Goal: Task Accomplishment & Management: Manage account settings

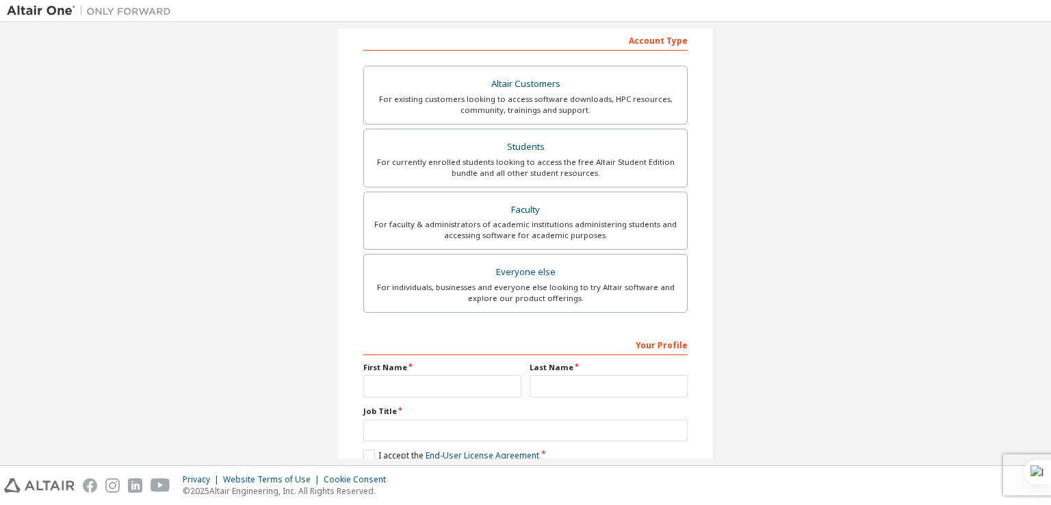
scroll to position [224, 0]
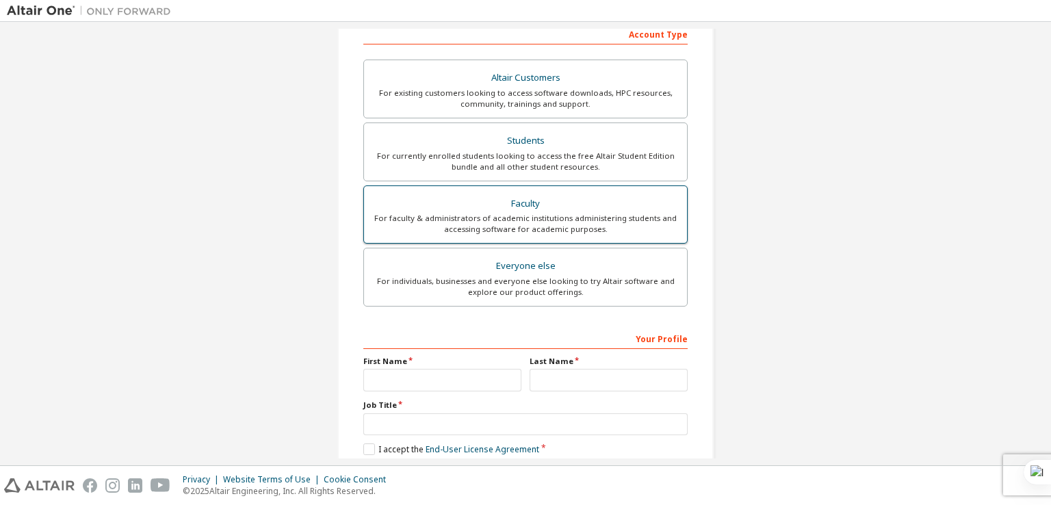
click at [570, 224] on div "For faculty & administrators of academic institutions administering students an…" at bounding box center [525, 224] width 306 height 22
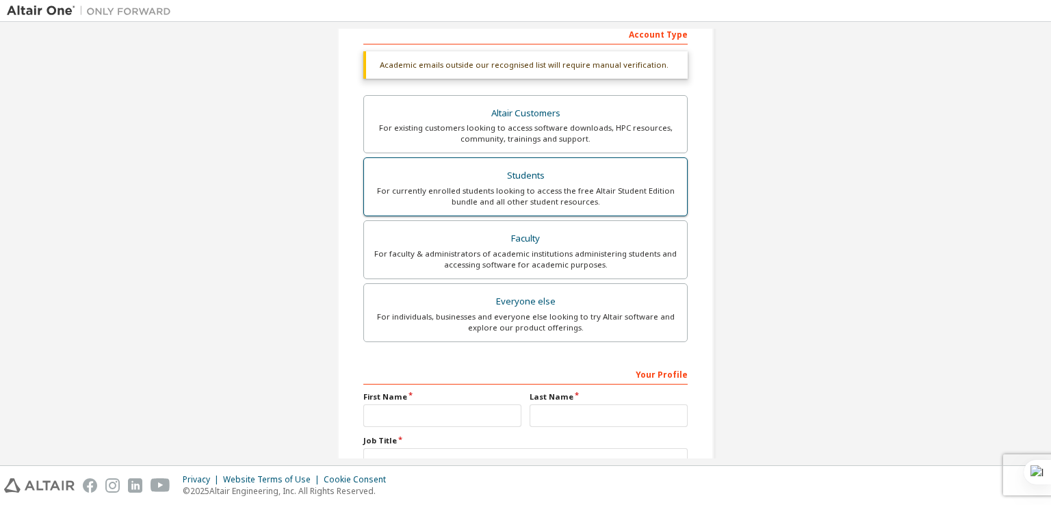
click at [578, 193] on div "For currently enrolled students looking to access the free Altair Student Editi…" at bounding box center [525, 196] width 306 height 22
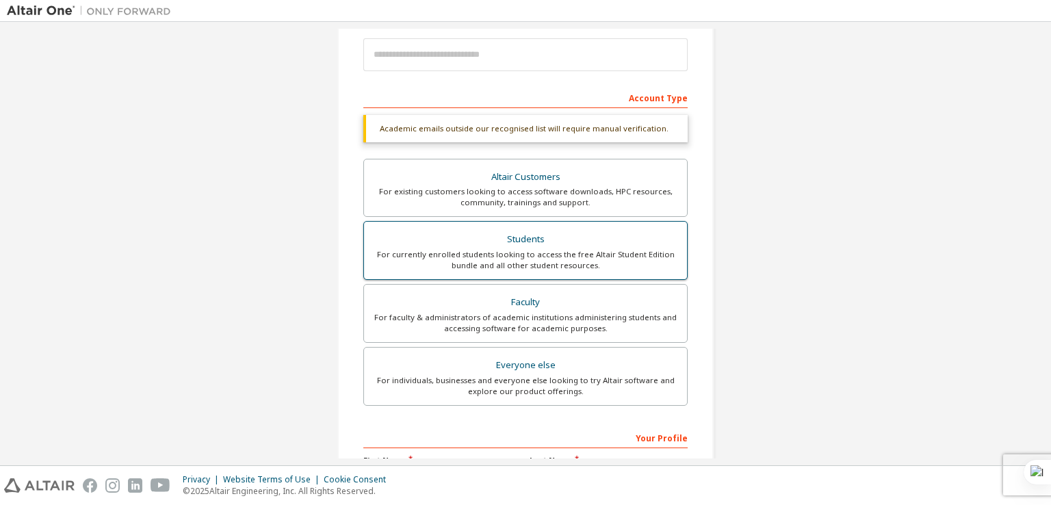
scroll to position [155, 0]
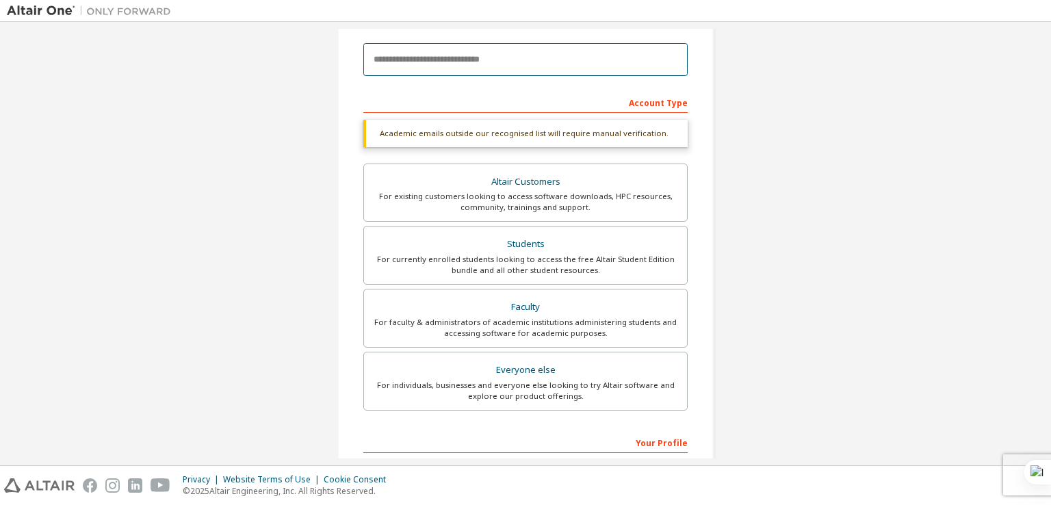
click at [489, 55] on input "email" at bounding box center [525, 59] width 324 height 33
type input "**********"
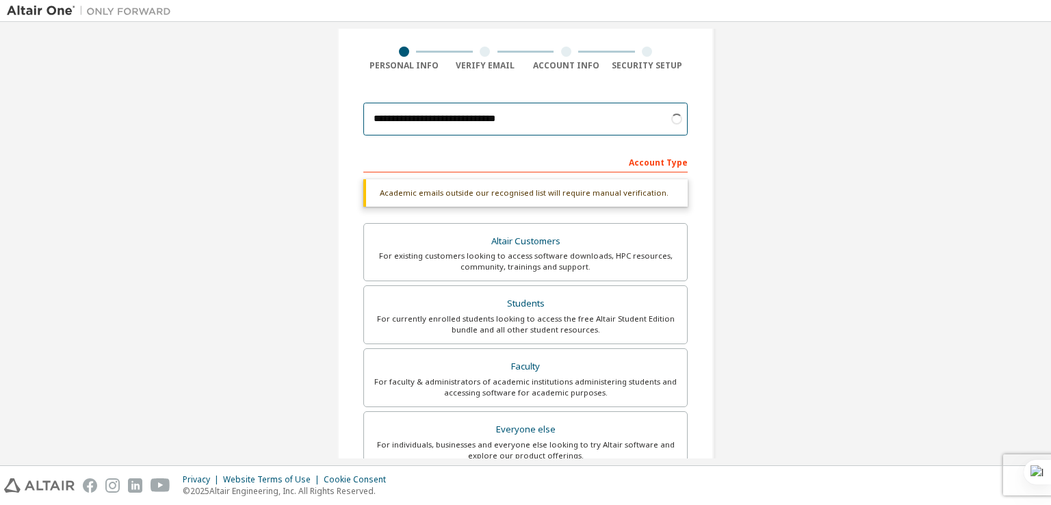
scroll to position [292, 0]
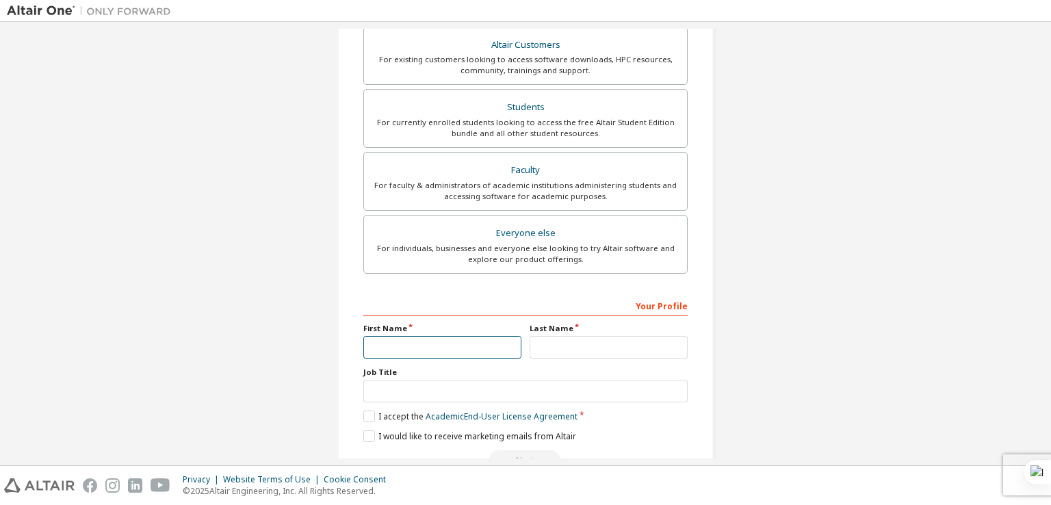
click at [482, 349] on input "text" at bounding box center [442, 347] width 158 height 23
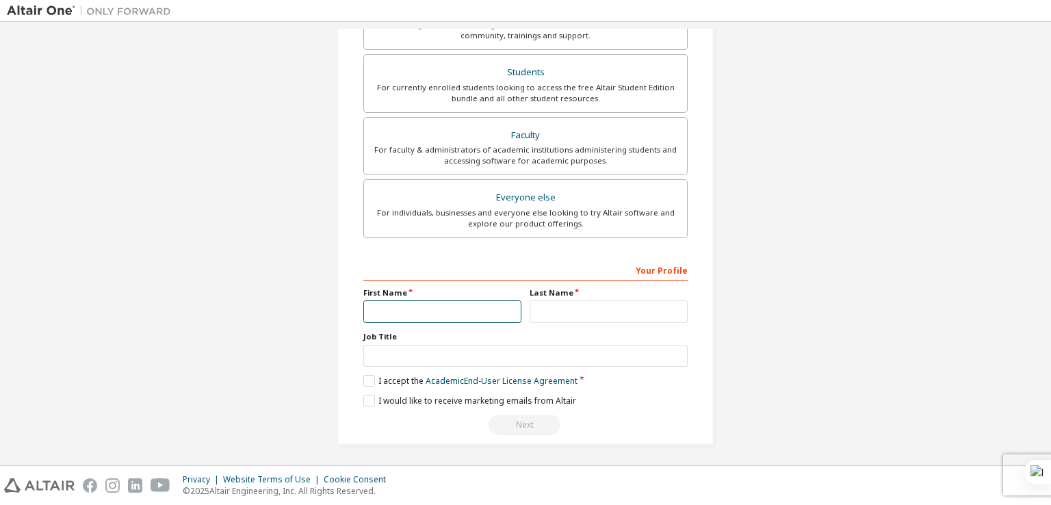
scroll to position [257, 0]
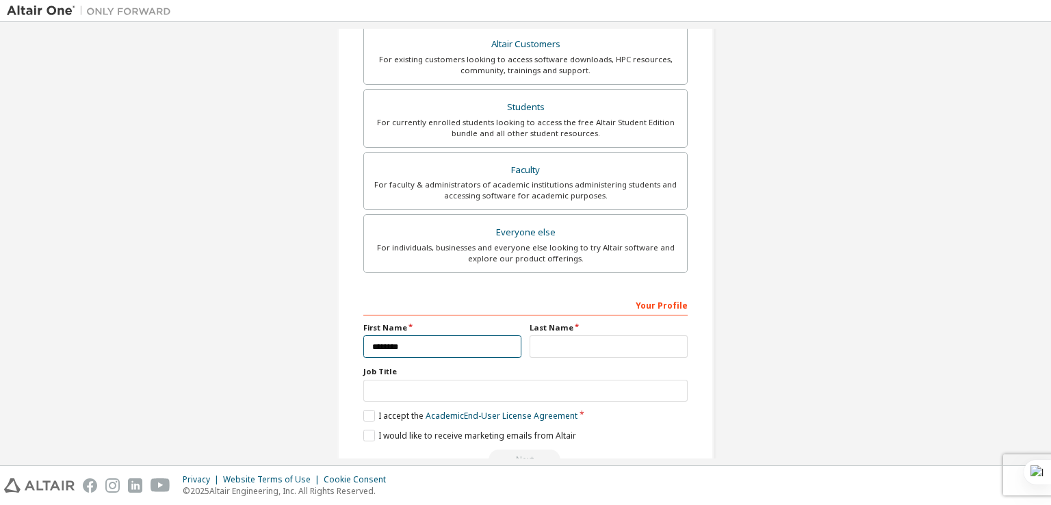
type input "********"
click at [585, 345] on input "text" at bounding box center [608, 346] width 158 height 23
type input "*********"
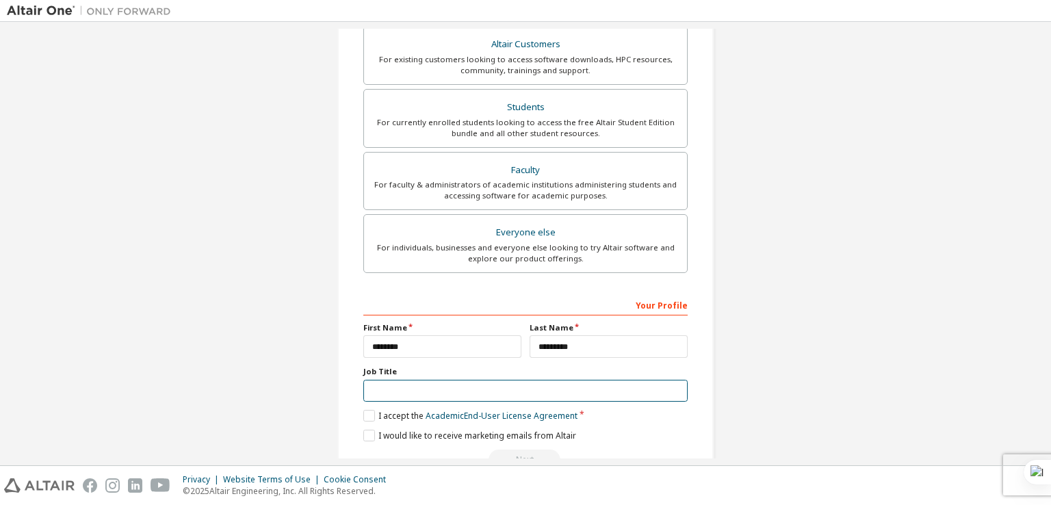
click at [523, 389] on input "text" at bounding box center [525, 391] width 324 height 23
click at [365, 413] on label "I accept the Academic End-User License Agreement" at bounding box center [470, 416] width 214 height 12
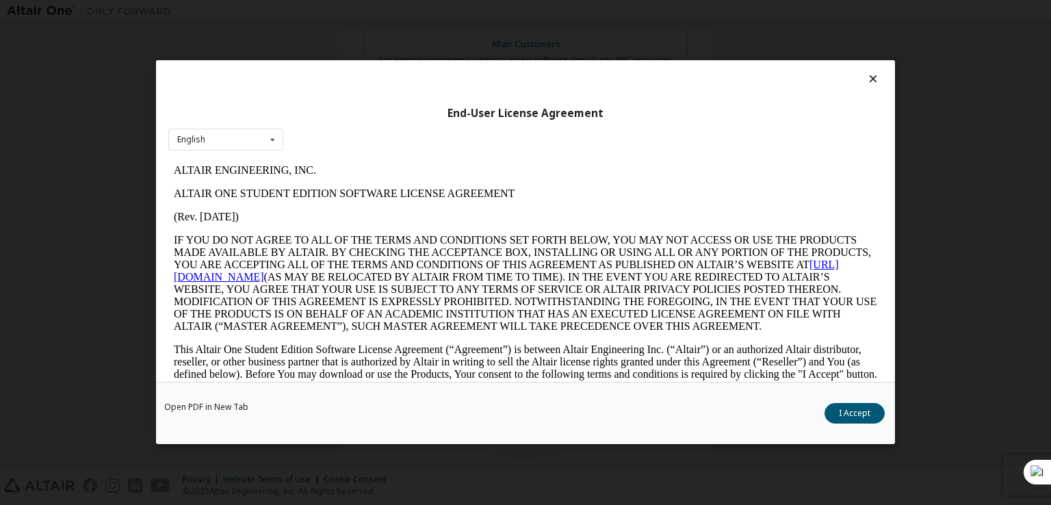
scroll to position [0, 0]
click at [843, 421] on button "I Accept" at bounding box center [854, 414] width 60 height 21
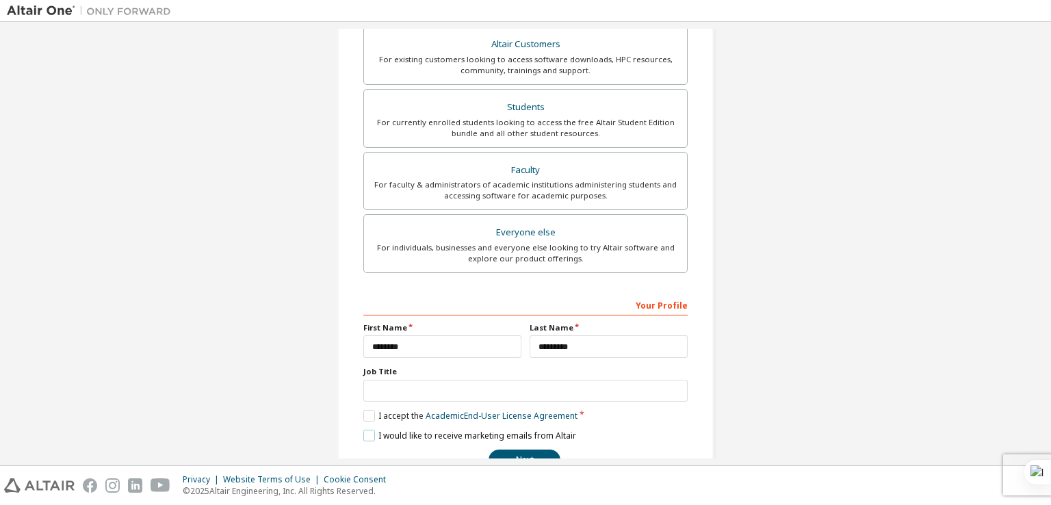
click at [368, 430] on label "I would like to receive marketing emails from Altair" at bounding box center [469, 436] width 213 height 12
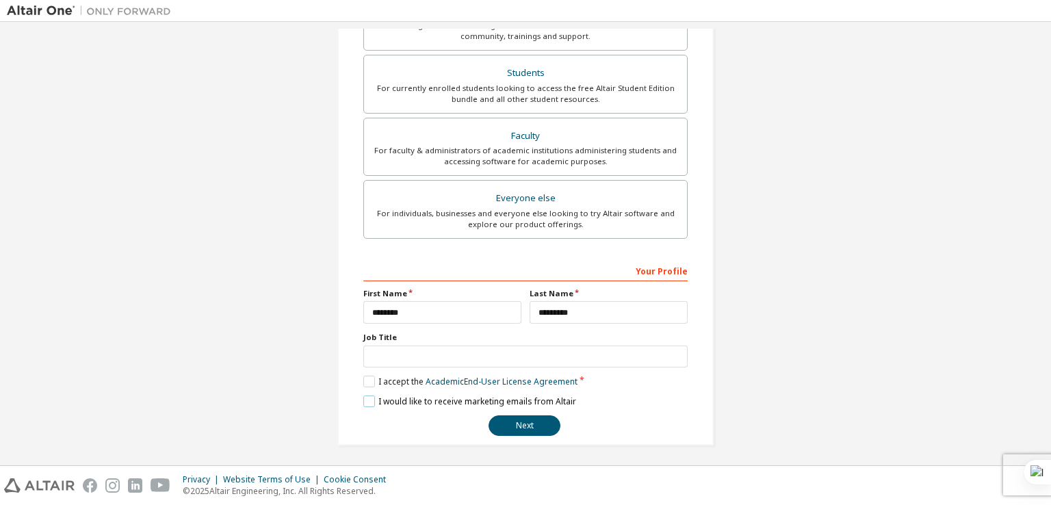
scroll to position [292, 0]
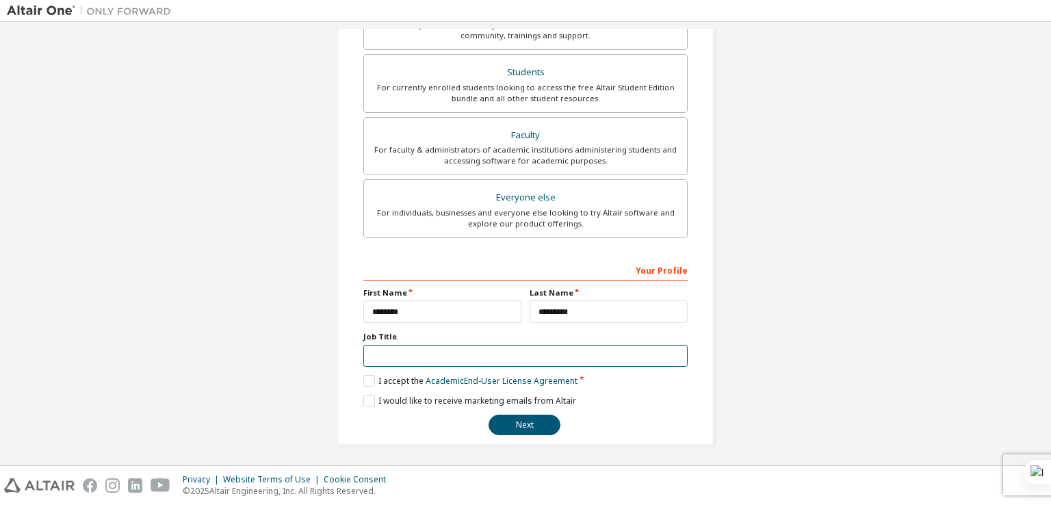
click at [459, 354] on input "text" at bounding box center [525, 356] width 324 height 23
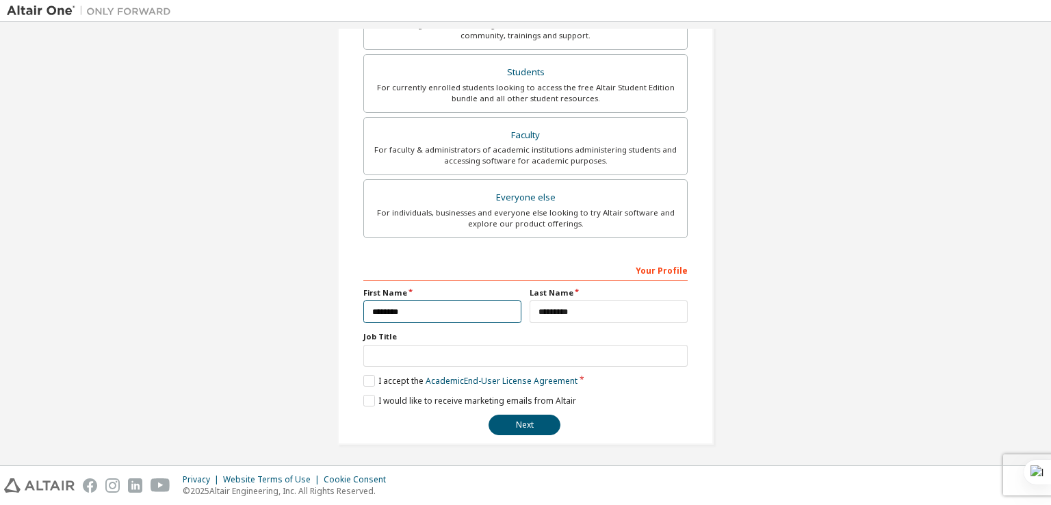
click at [475, 318] on input "********" at bounding box center [442, 311] width 158 height 23
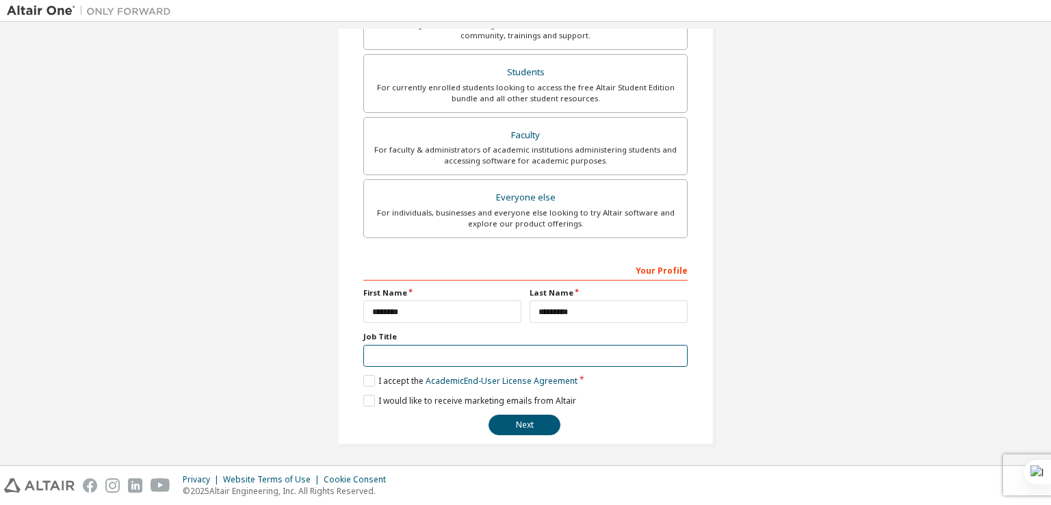
click at [471, 345] on input "text" at bounding box center [525, 356] width 324 height 23
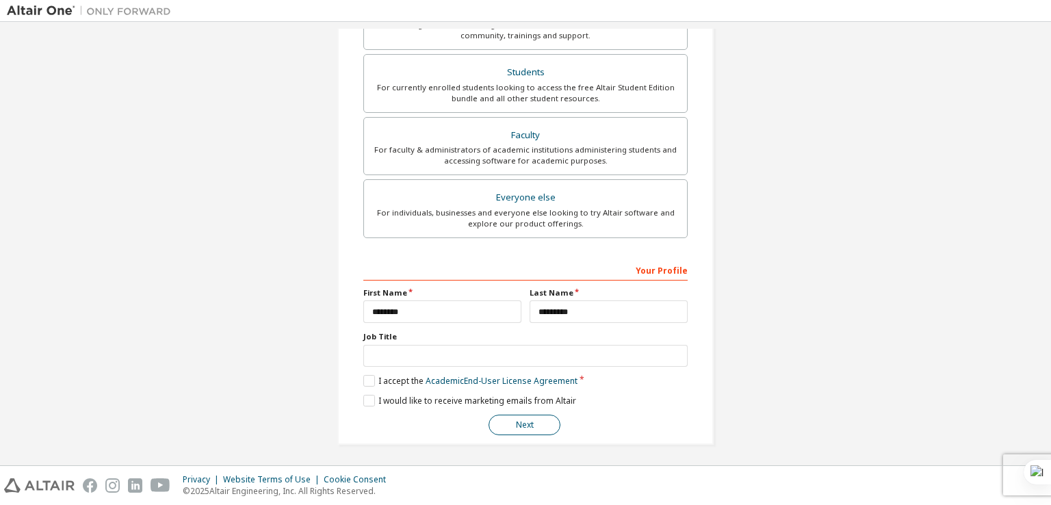
click at [521, 420] on button "Next" at bounding box center [524, 425] width 72 height 21
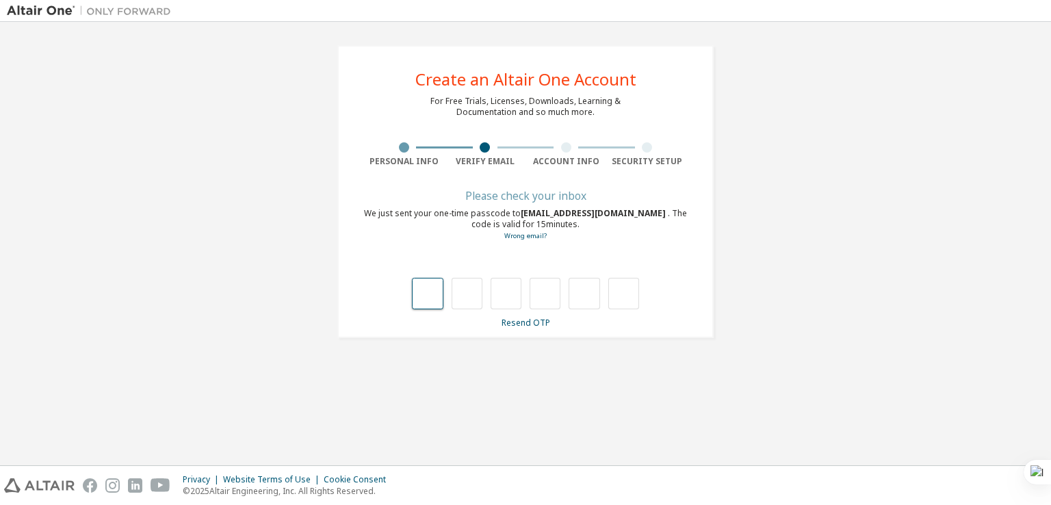
type input "*"
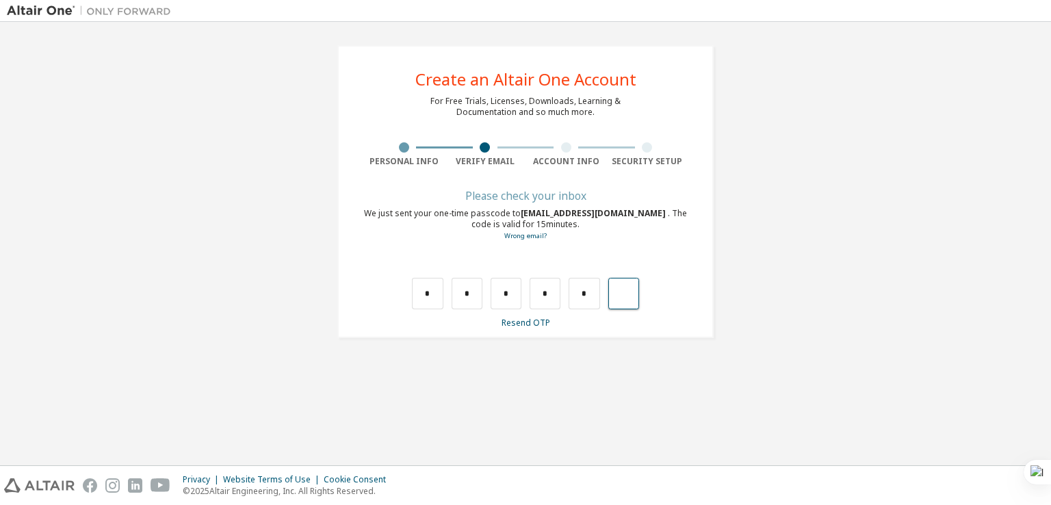
type input "*"
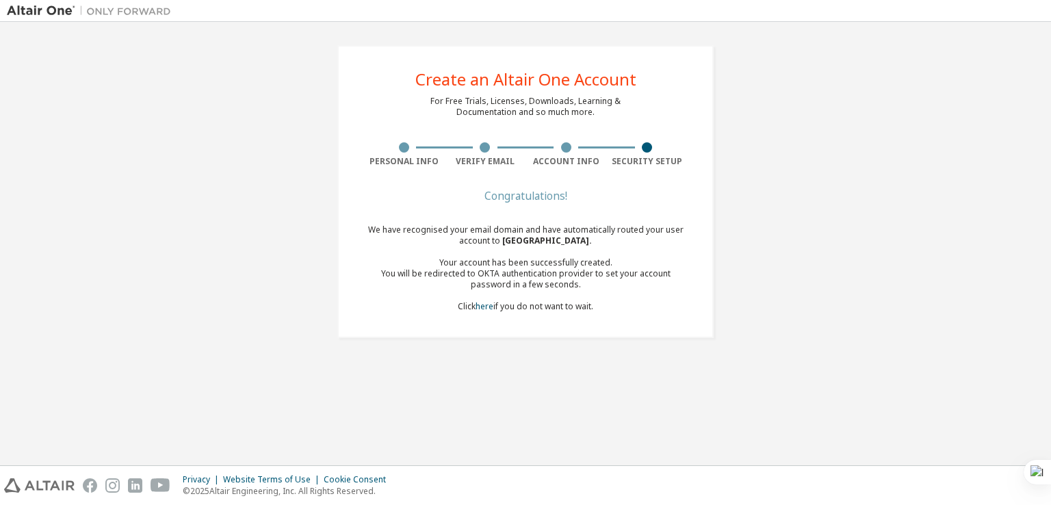
click at [550, 121] on div "Create an Altair One Account For Free Trials, Licenses, Downloads, Learning & D…" at bounding box center [525, 191] width 376 height 293
click at [550, 127] on div "Create an Altair One Account For Free Trials, Licenses, Downloads, Learning & D…" at bounding box center [525, 191] width 376 height 293
click at [555, 168] on div "Create an Altair One Account For Free Trials, Licenses, Downloads, Learning & D…" at bounding box center [525, 191] width 376 height 293
click at [554, 209] on div "Congratulations! We have recognised your email domain and have automatically ro…" at bounding box center [525, 260] width 324 height 137
click at [558, 231] on div "We have recognised your email domain and have automatically routed your user ac…" at bounding box center [525, 268] width 324 height 88
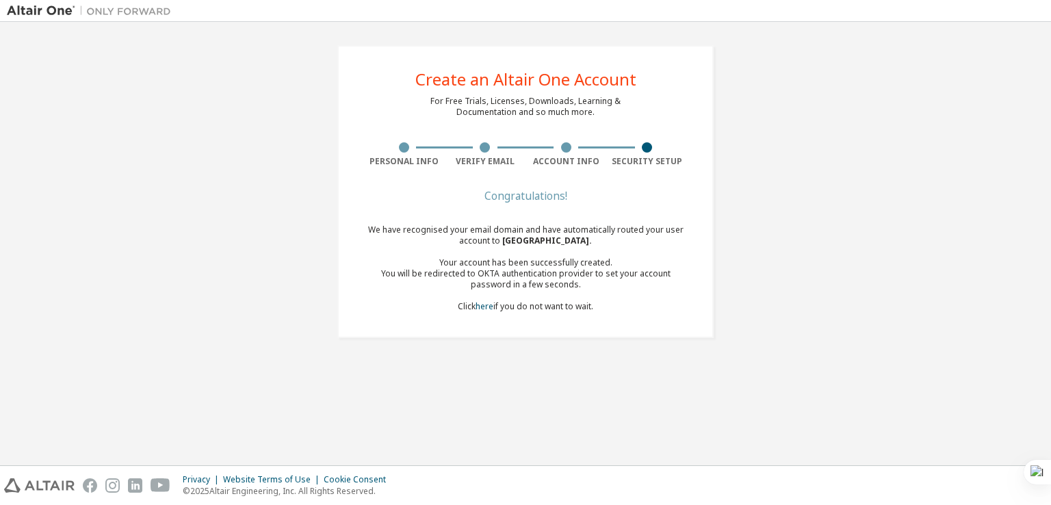
drag, startPoint x: 562, startPoint y: 254, endPoint x: 562, endPoint y: 267, distance: 12.3
click at [562, 255] on div "We have recognised your email domain and have automatically routed your user ac…" at bounding box center [525, 268] width 324 height 88
click at [482, 304] on link "here" at bounding box center [484, 306] width 18 height 12
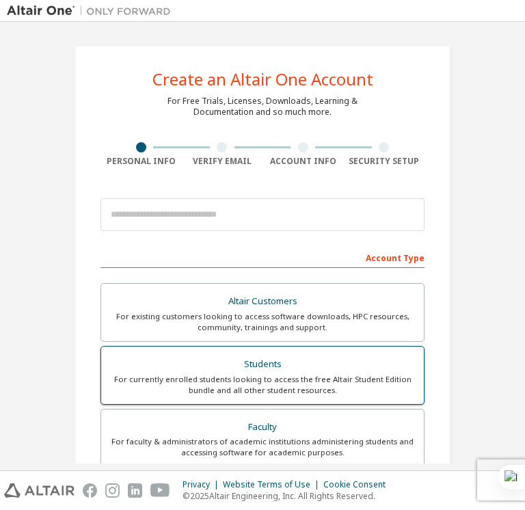
scroll to position [137, 0]
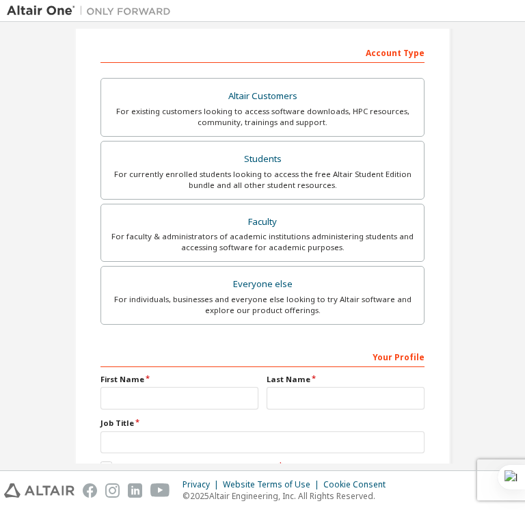
drag, startPoint x: 294, startPoint y: 222, endPoint x: 300, endPoint y: 235, distance: 13.8
click at [295, 222] on div "Faculty" at bounding box center [262, 222] width 306 height 19
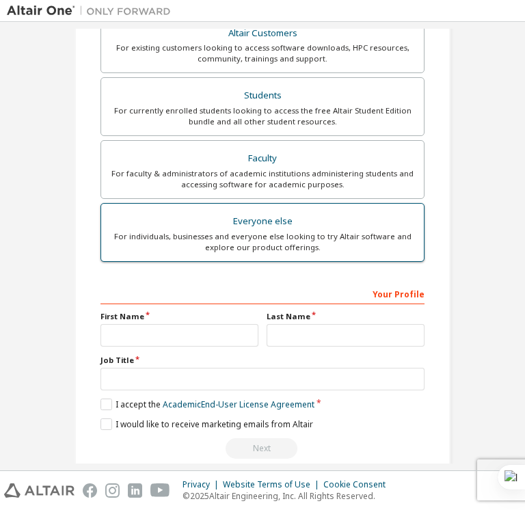
scroll to position [322, 0]
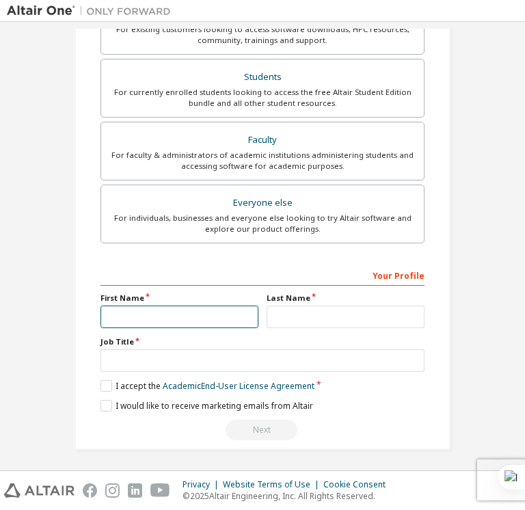
click at [198, 315] on input "text" at bounding box center [180, 317] width 158 height 23
type input "********"
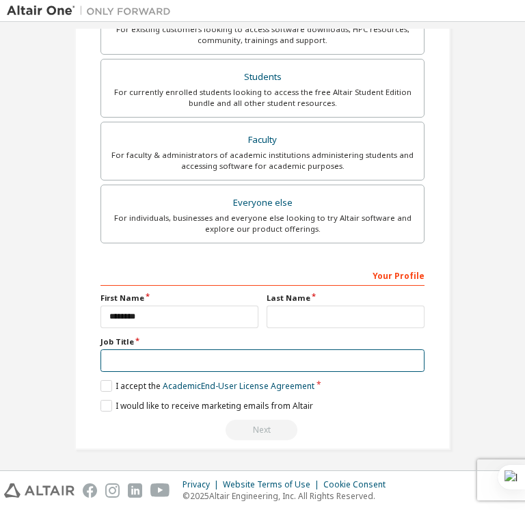
click at [182, 354] on input "text" at bounding box center [263, 361] width 324 height 23
drag, startPoint x: 335, startPoint y: 301, endPoint x: 323, endPoint y: 322, distance: 23.9
click at [336, 304] on div "Last Name" at bounding box center [346, 311] width 166 height 36
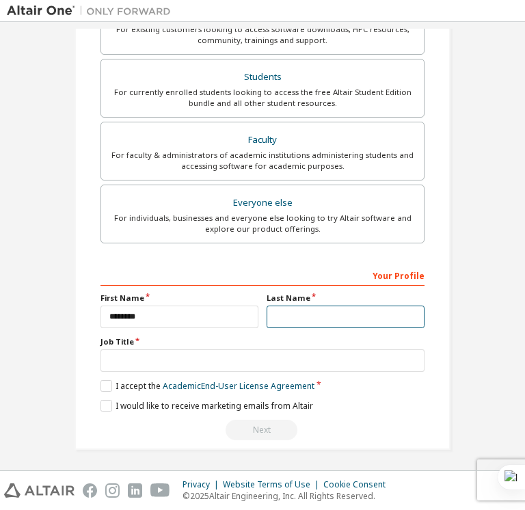
click at [322, 322] on input "text" at bounding box center [346, 317] width 158 height 23
type input "*********"
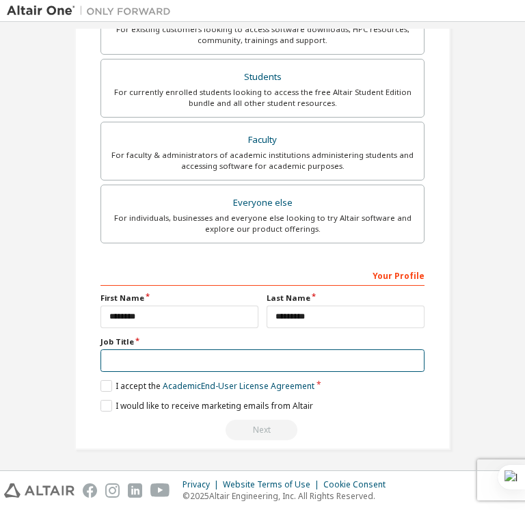
click at [277, 362] on input "text" at bounding box center [263, 361] width 324 height 23
type input "*******"
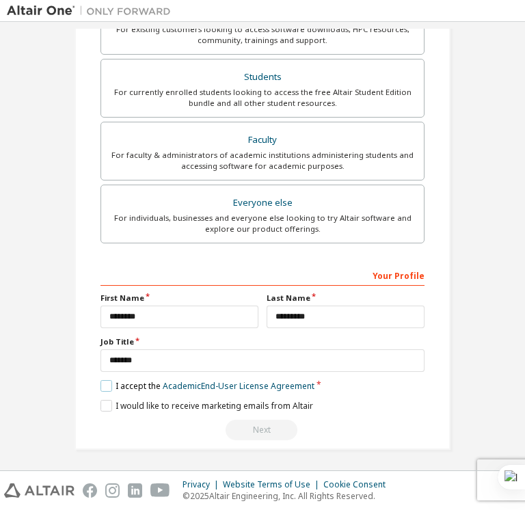
click at [140, 381] on label "I accept the Academic End-User License Agreement" at bounding box center [208, 386] width 214 height 12
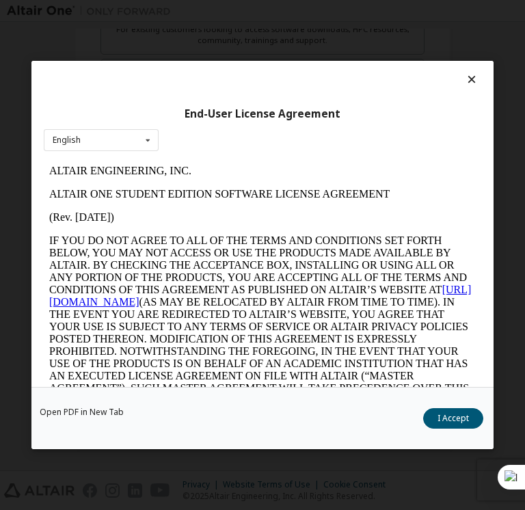
scroll to position [0, 0]
click at [439, 423] on button "I Accept" at bounding box center [453, 418] width 60 height 21
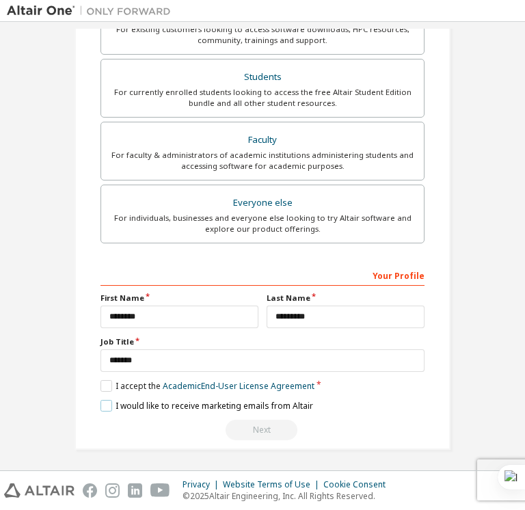
click at [137, 402] on label "I would like to receive marketing emails from Altair" at bounding box center [207, 406] width 213 height 12
click at [237, 430] on div "Next" at bounding box center [263, 430] width 324 height 21
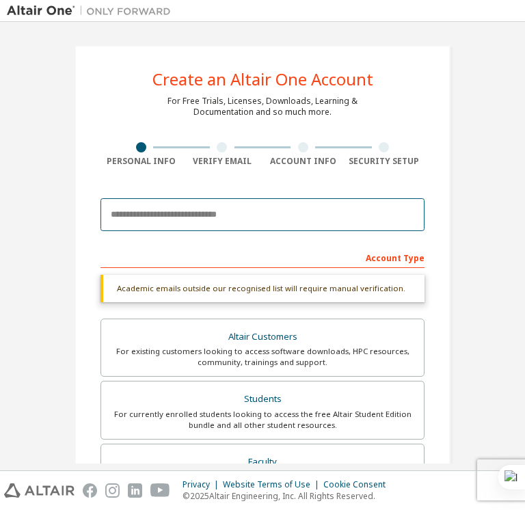
click at [312, 207] on input "email" at bounding box center [263, 214] width 324 height 33
type input "**********"
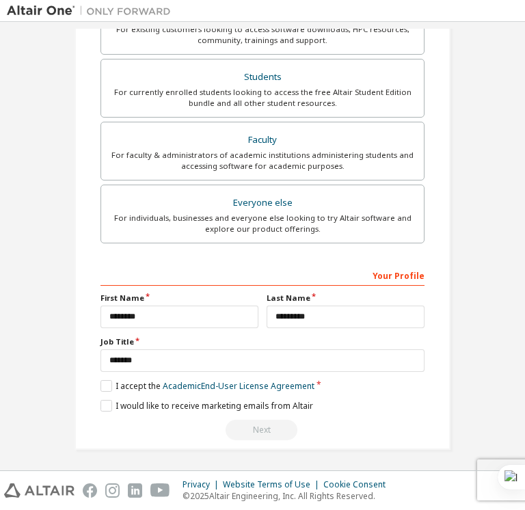
scroll to position [330, 0]
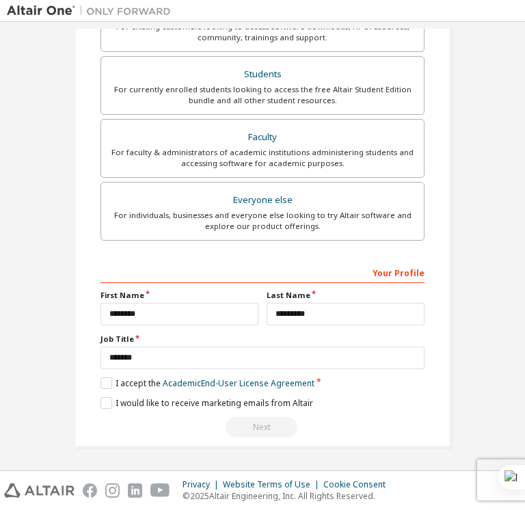
click at [290, 428] on div "Next" at bounding box center [263, 427] width 324 height 21
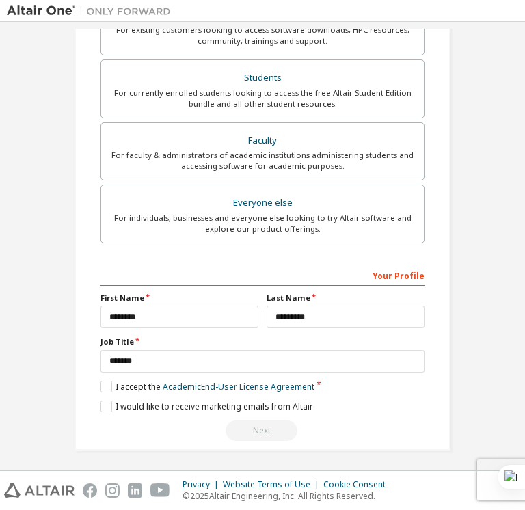
click at [412, 285] on div "**********" at bounding box center [263, 352] width 324 height 177
click at [382, 313] on input "*********" at bounding box center [346, 317] width 158 height 23
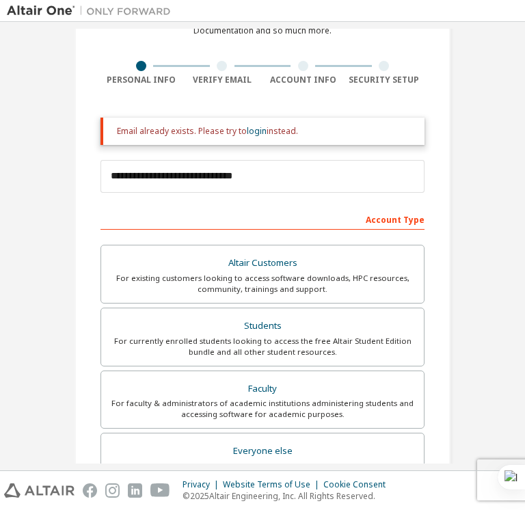
scroll to position [56, 0]
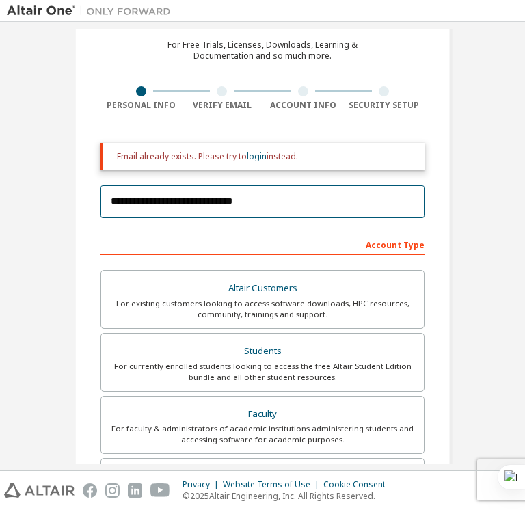
click at [299, 207] on input "**********" at bounding box center [263, 201] width 324 height 33
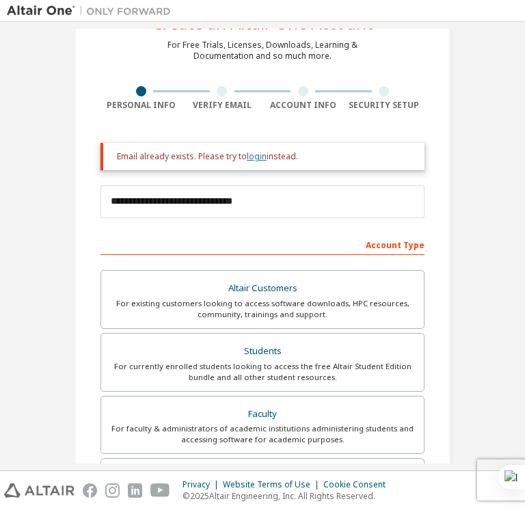
click at [254, 153] on link "login" at bounding box center [257, 156] width 20 height 12
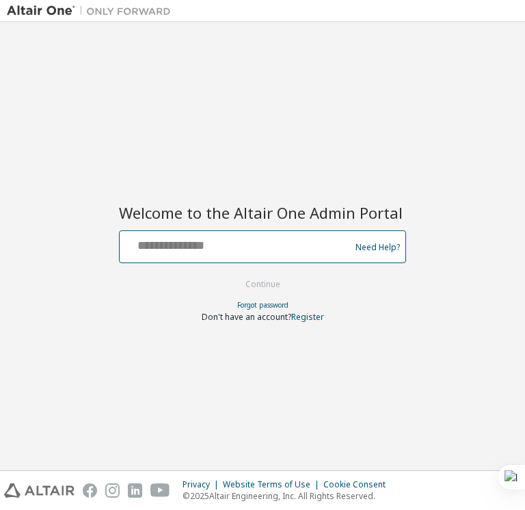
click at [289, 240] on input "text" at bounding box center [237, 244] width 224 height 20
type input "**********"
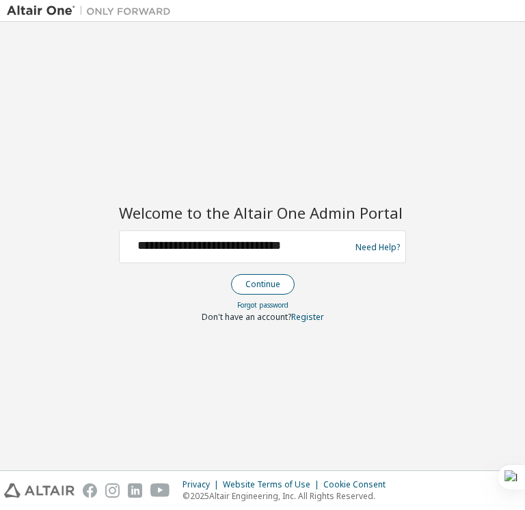
click at [234, 287] on button "Continue" at bounding box center [263, 284] width 64 height 21
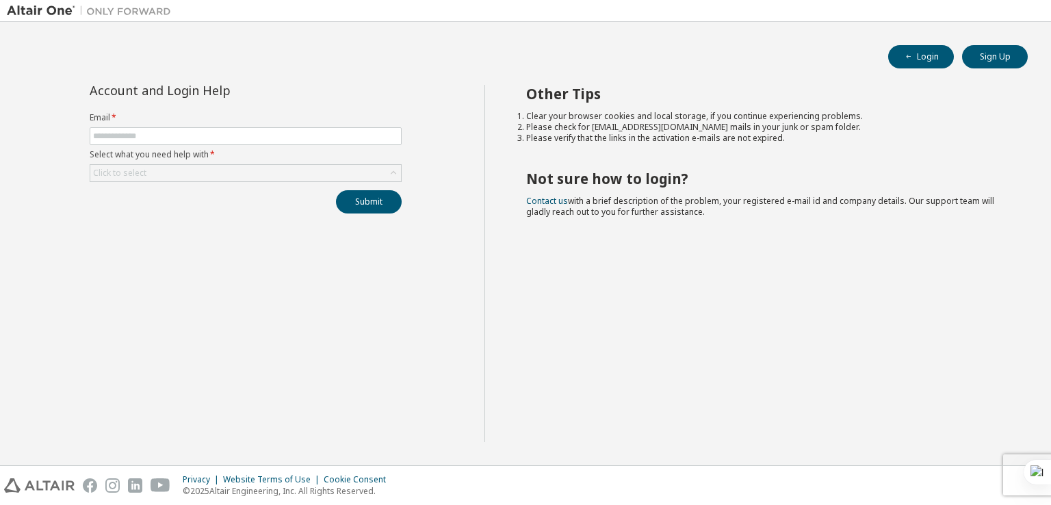
type input "**********"
click at [244, 177] on div "Click to select" at bounding box center [245, 173] width 311 height 16
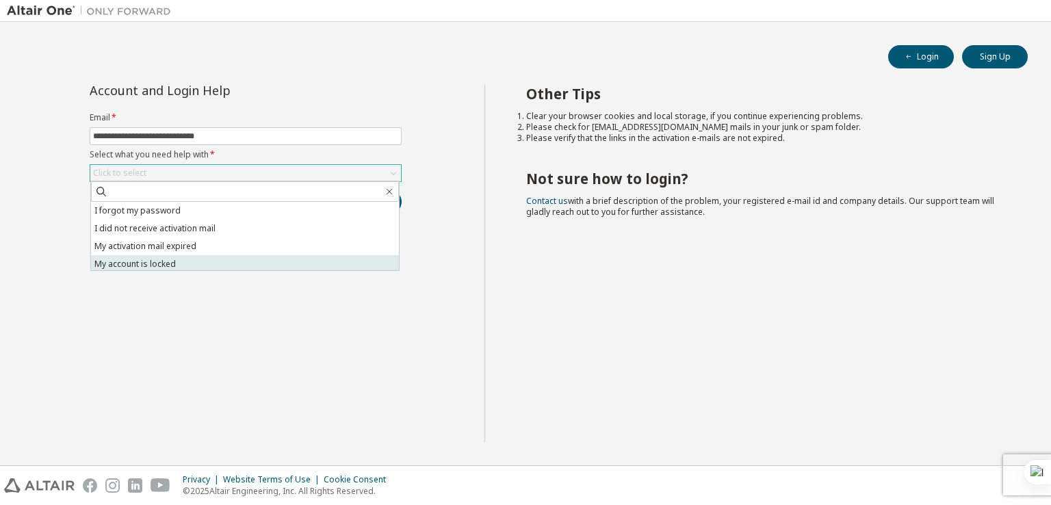
click at [211, 256] on li "My account is locked" at bounding box center [245, 264] width 308 height 18
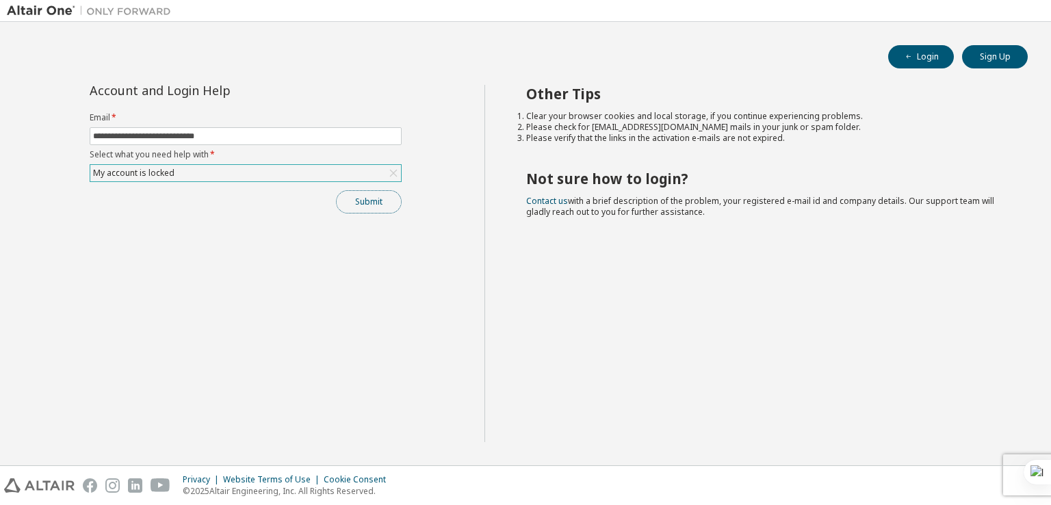
click at [397, 200] on button "Submit" at bounding box center [369, 201] width 66 height 23
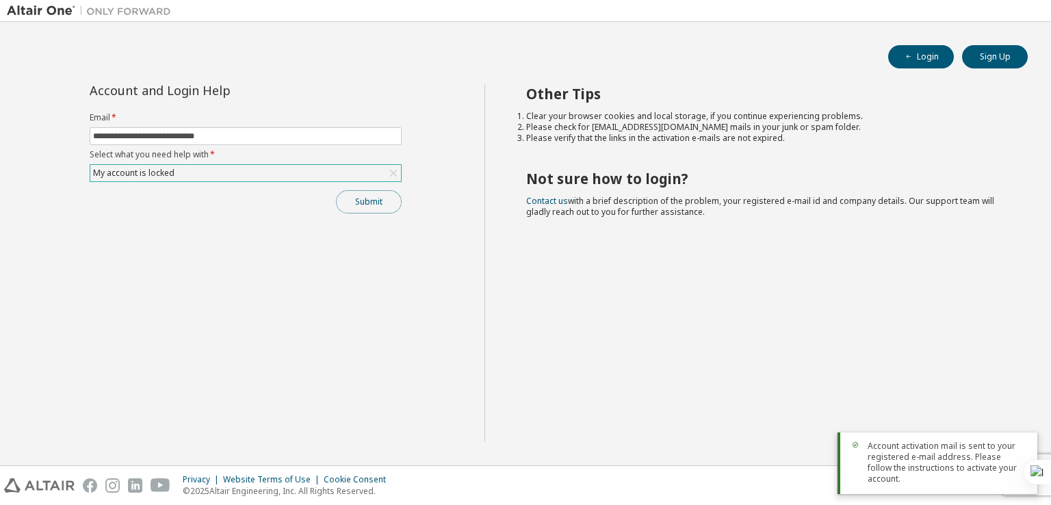
click at [380, 198] on button "Submit" at bounding box center [369, 201] width 66 height 23
click at [946, 458] on span "Account activation mail is sent to your registered e-mail address. Please follo…" at bounding box center [946, 463] width 159 height 44
